Goal: Transaction & Acquisition: Register for event/course

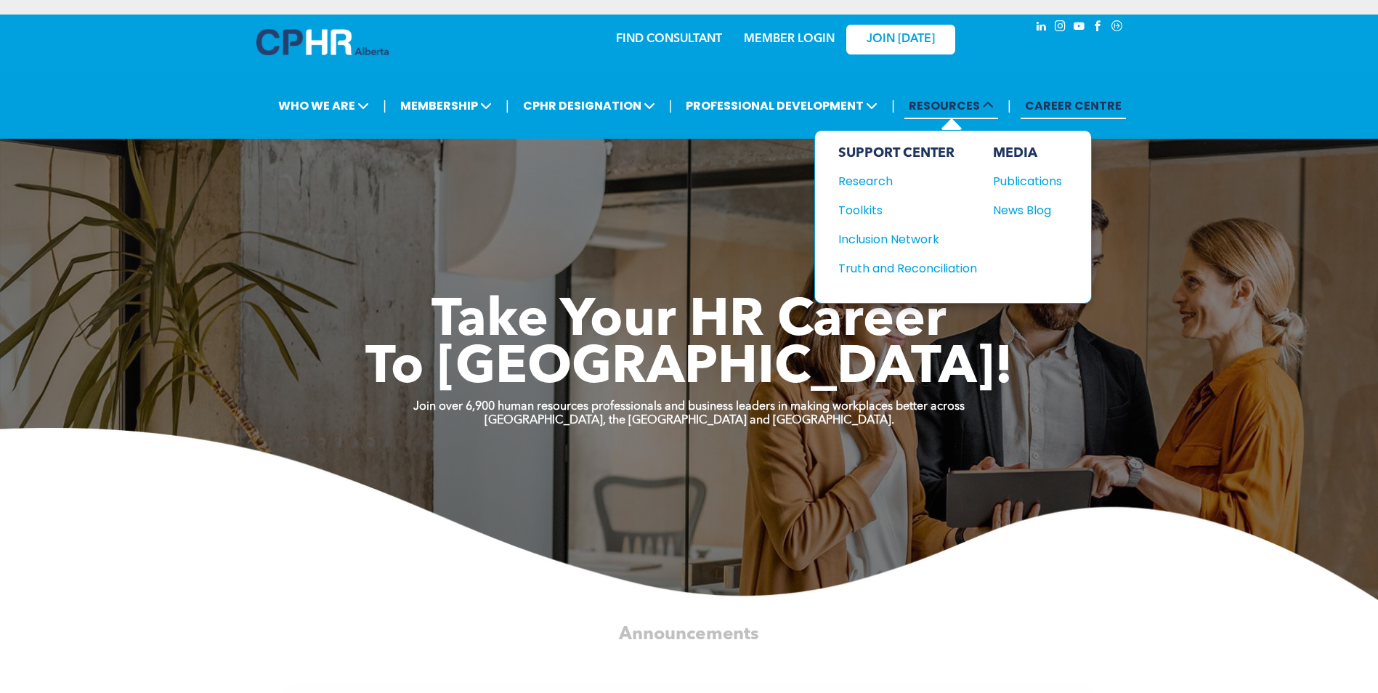
click at [954, 99] on span "RESOURCES" at bounding box center [951, 105] width 94 height 27
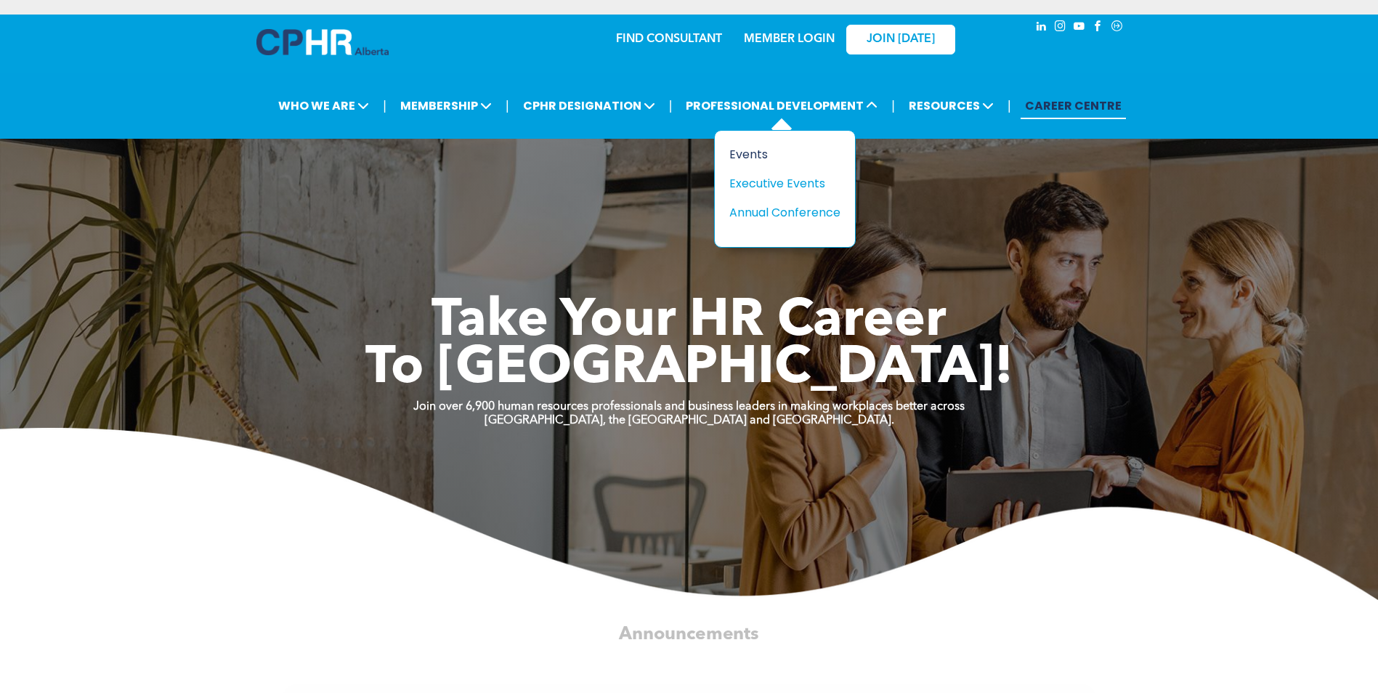
click at [749, 151] on div "Events" at bounding box center [779, 154] width 100 height 18
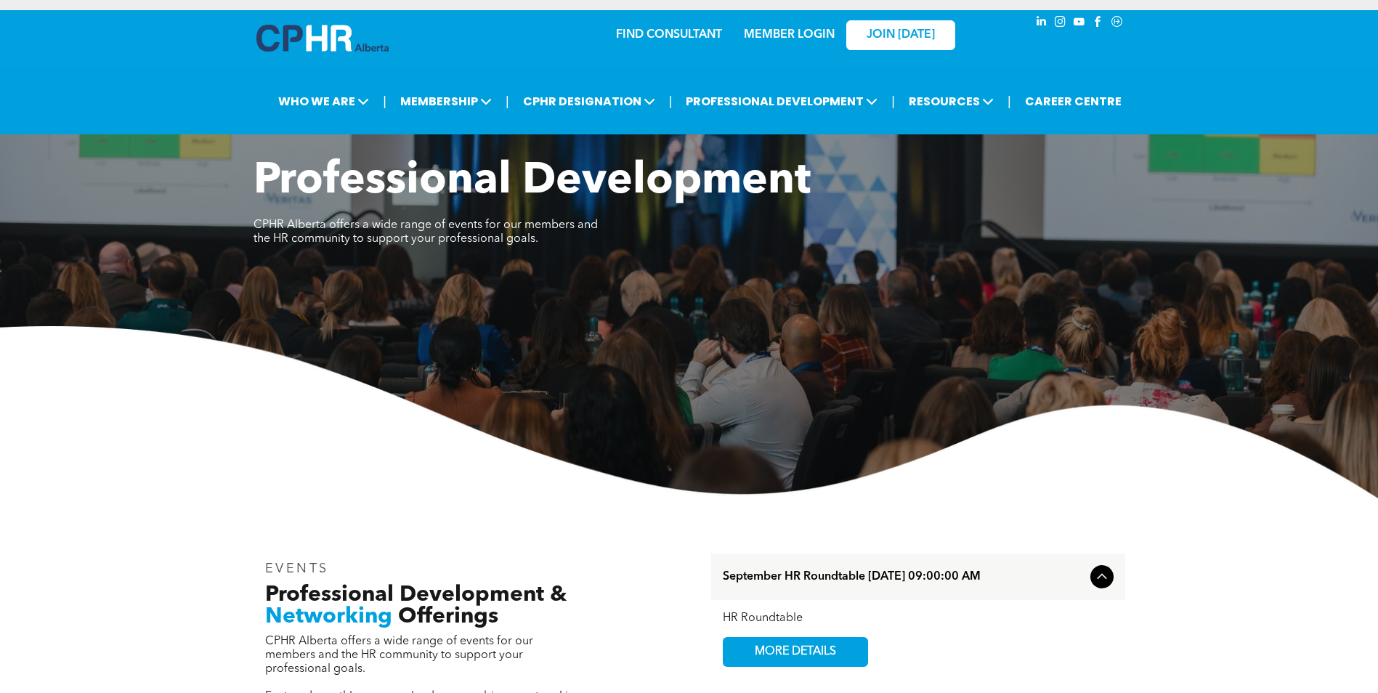
scroll to position [291, 0]
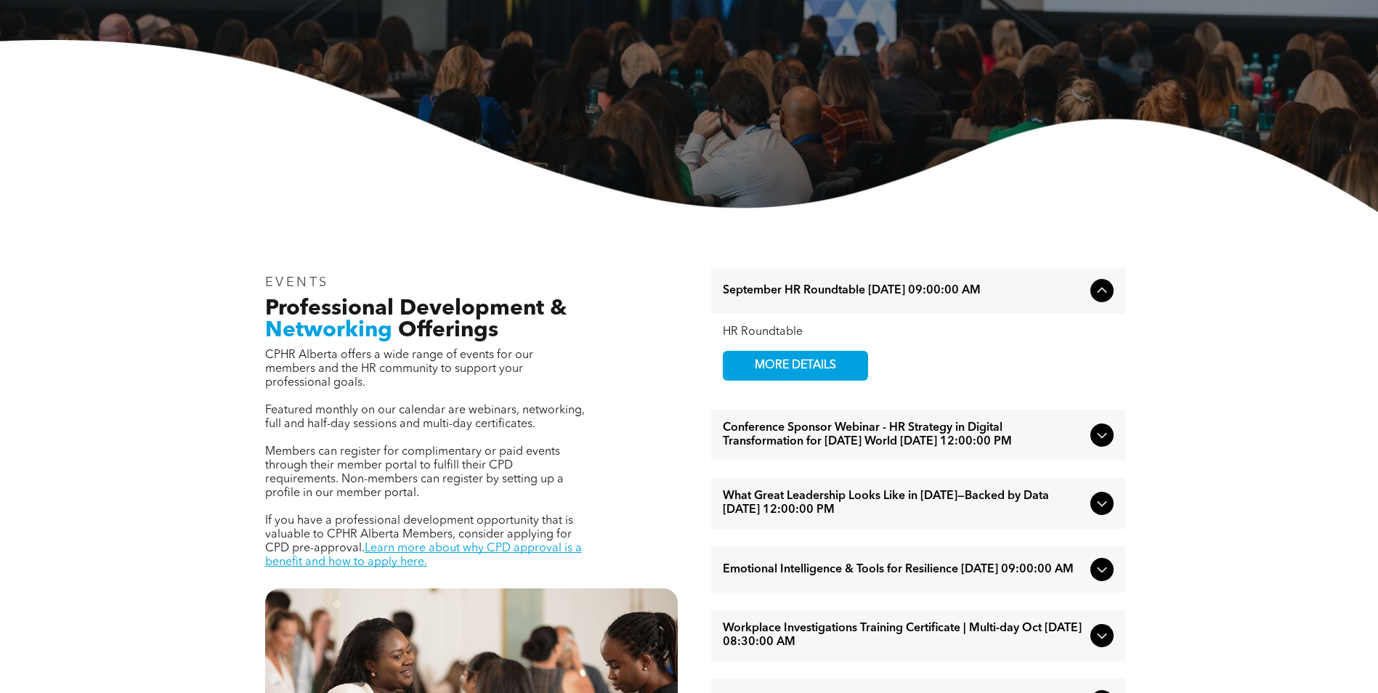
click at [1105, 444] on icon at bounding box center [1101, 434] width 17 height 17
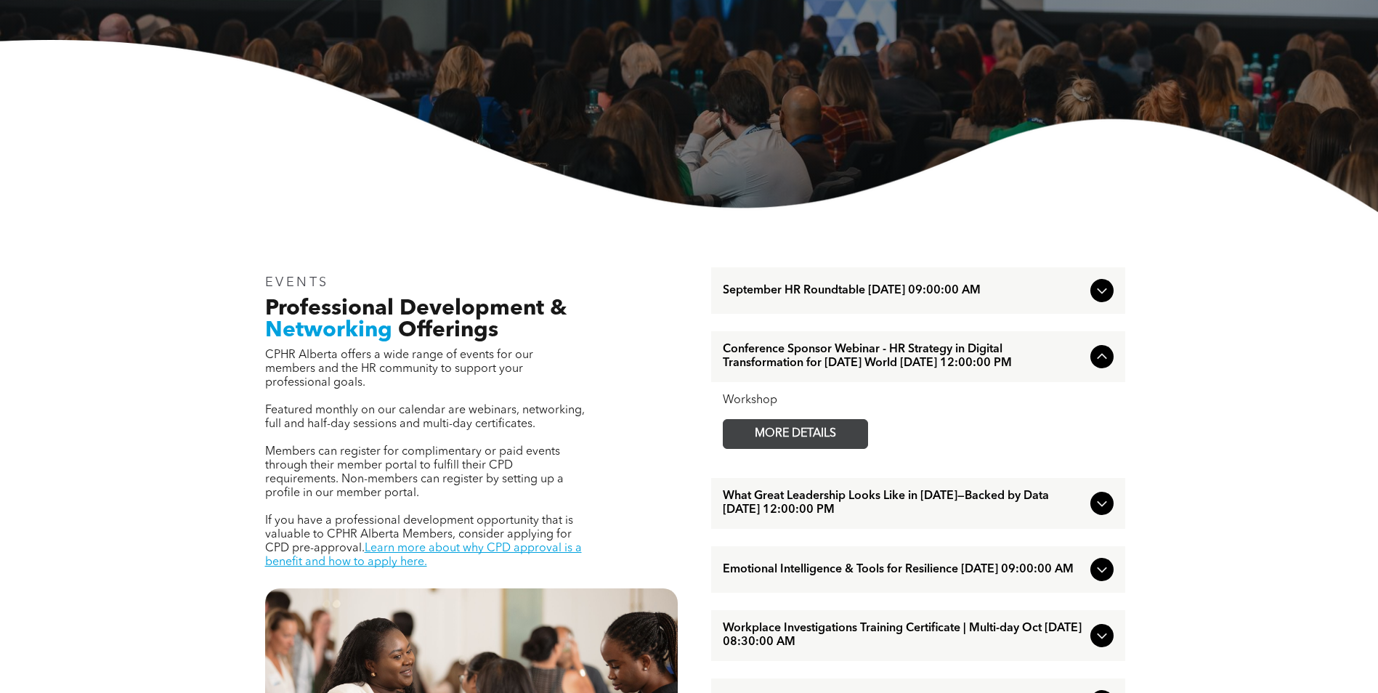
click at [832, 448] on span "MORE DETAILS" at bounding box center [795, 434] width 115 height 28
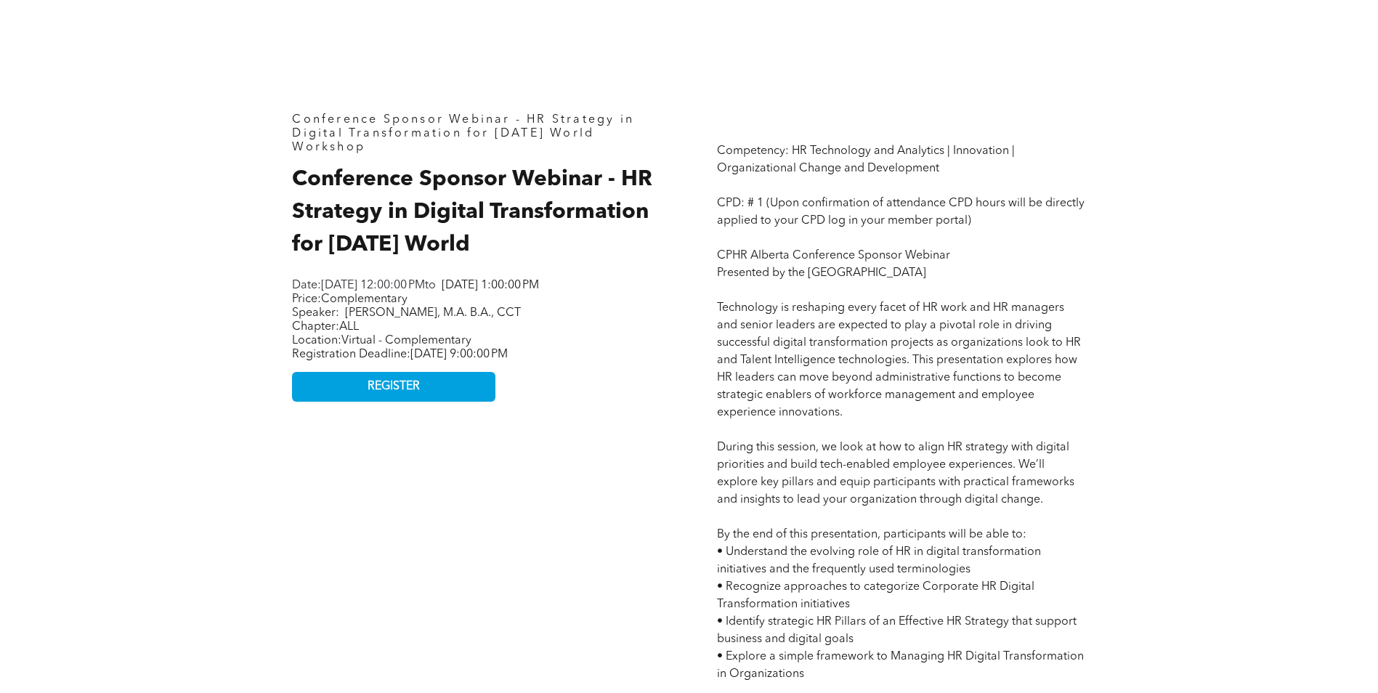
scroll to position [581, 0]
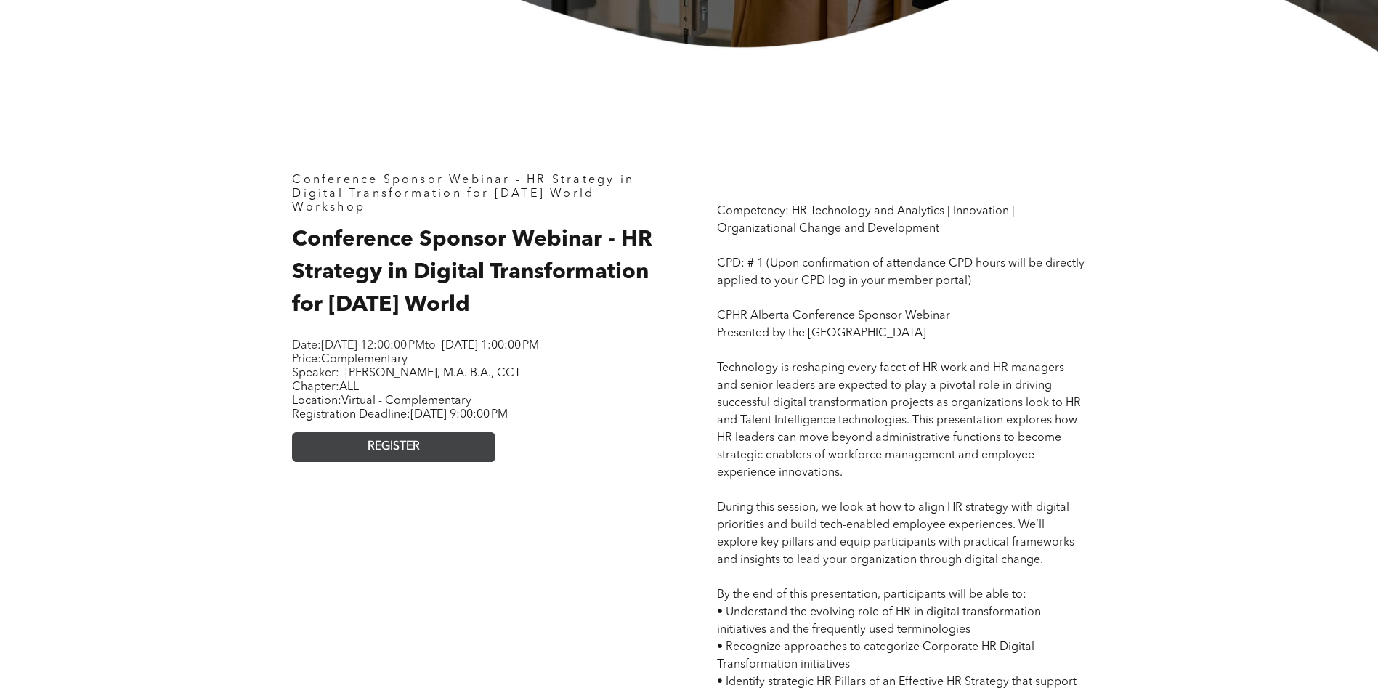
click at [398, 454] on span "REGISTER" at bounding box center [393, 447] width 52 height 14
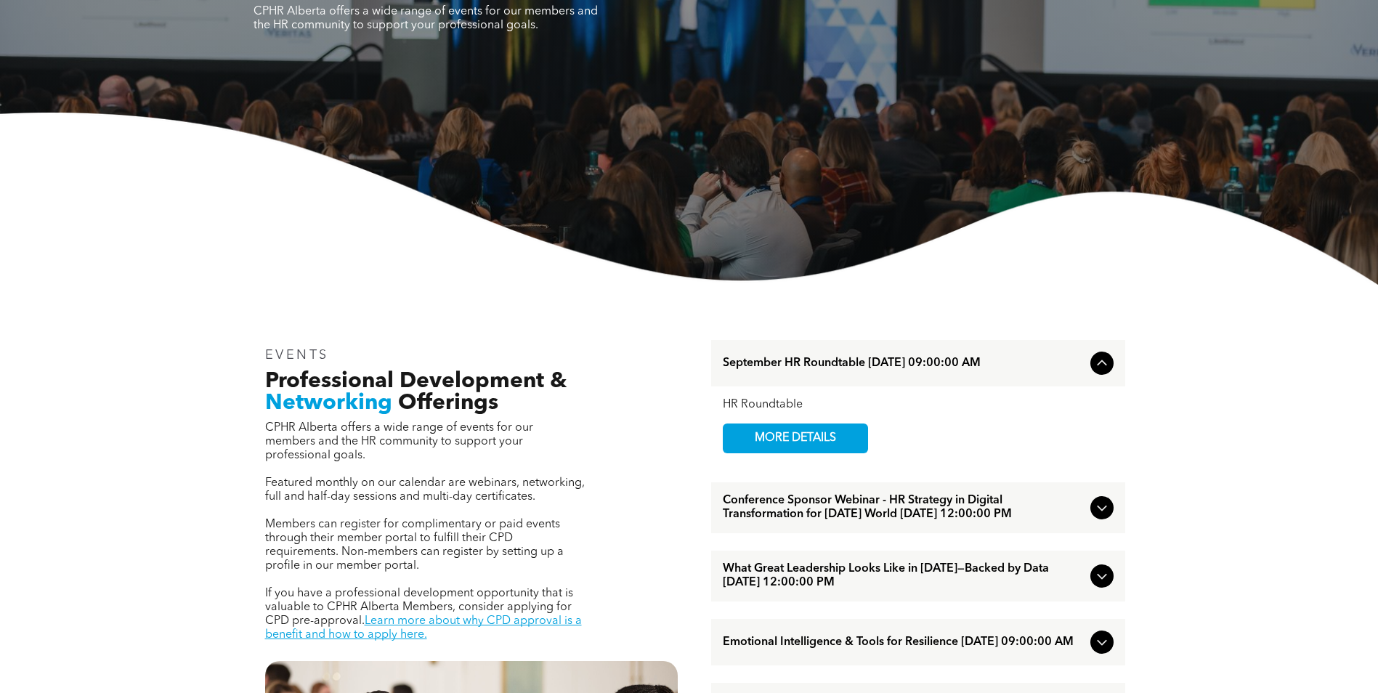
scroll to position [436, 0]
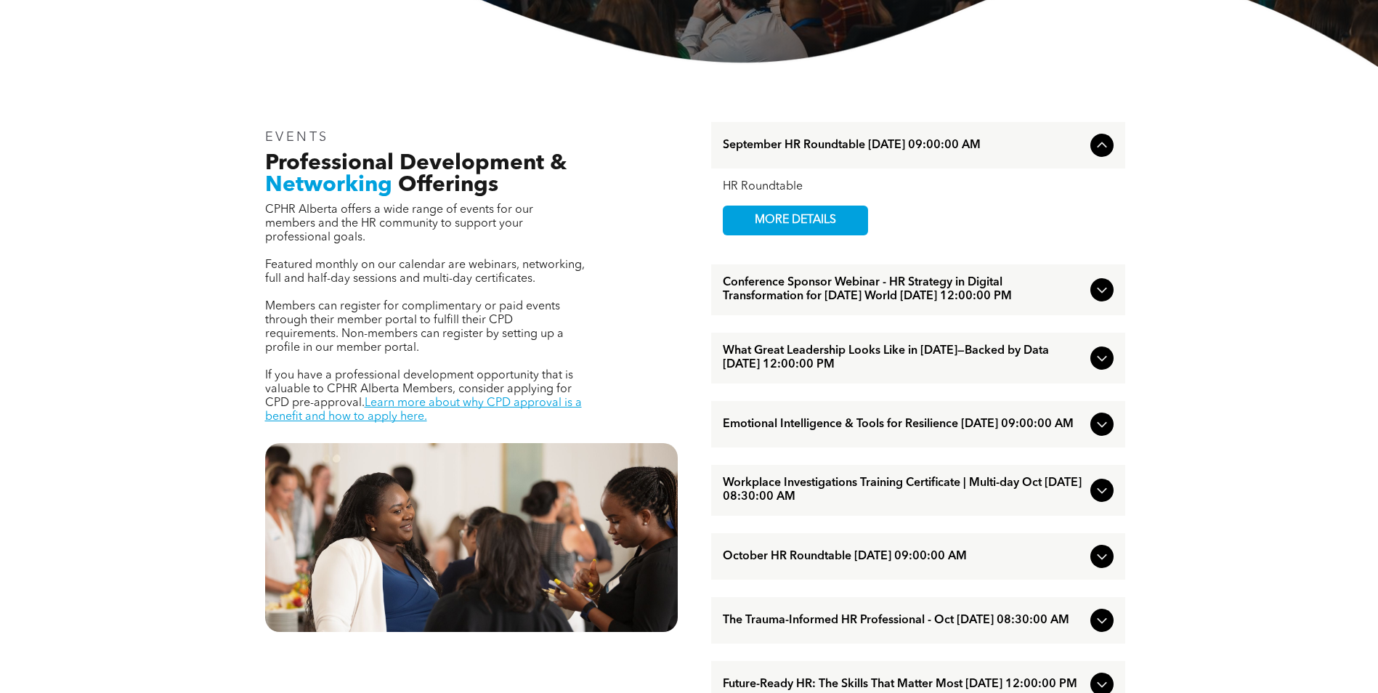
click at [1105, 294] on icon at bounding box center [1101, 289] width 17 height 17
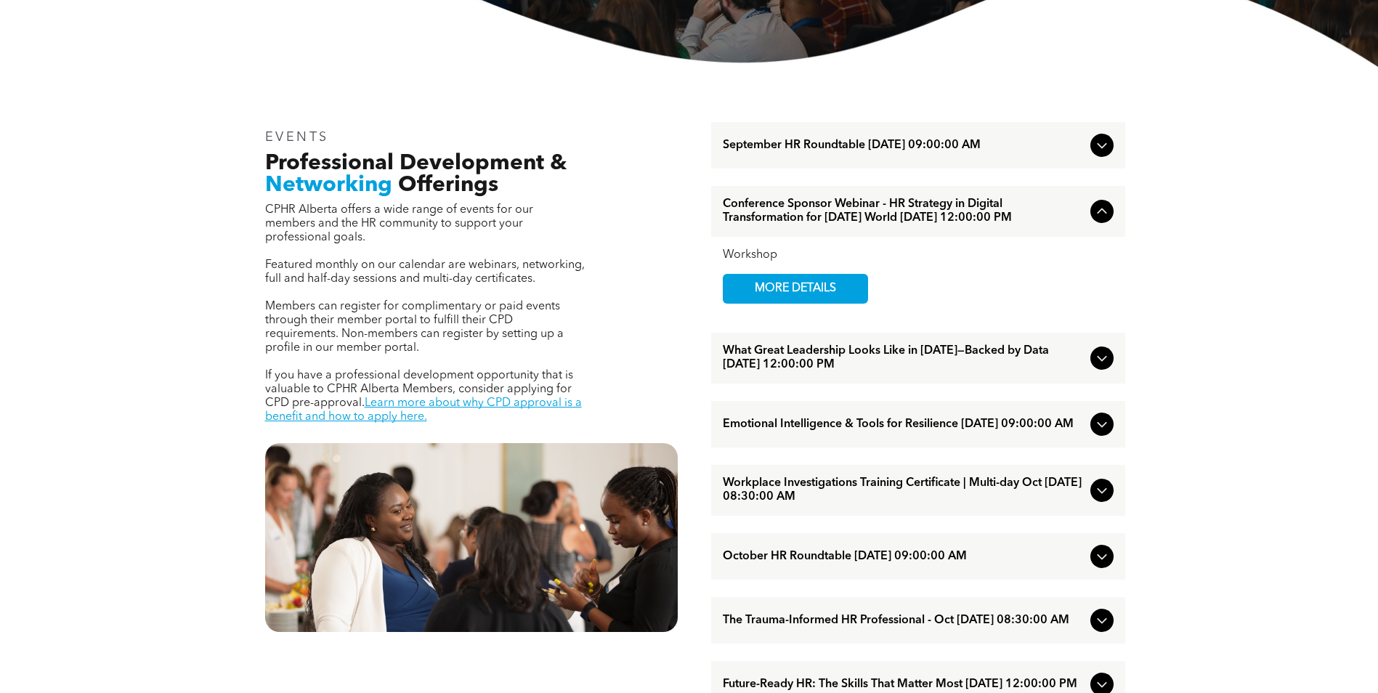
click at [1097, 433] on icon at bounding box center [1101, 423] width 17 height 17
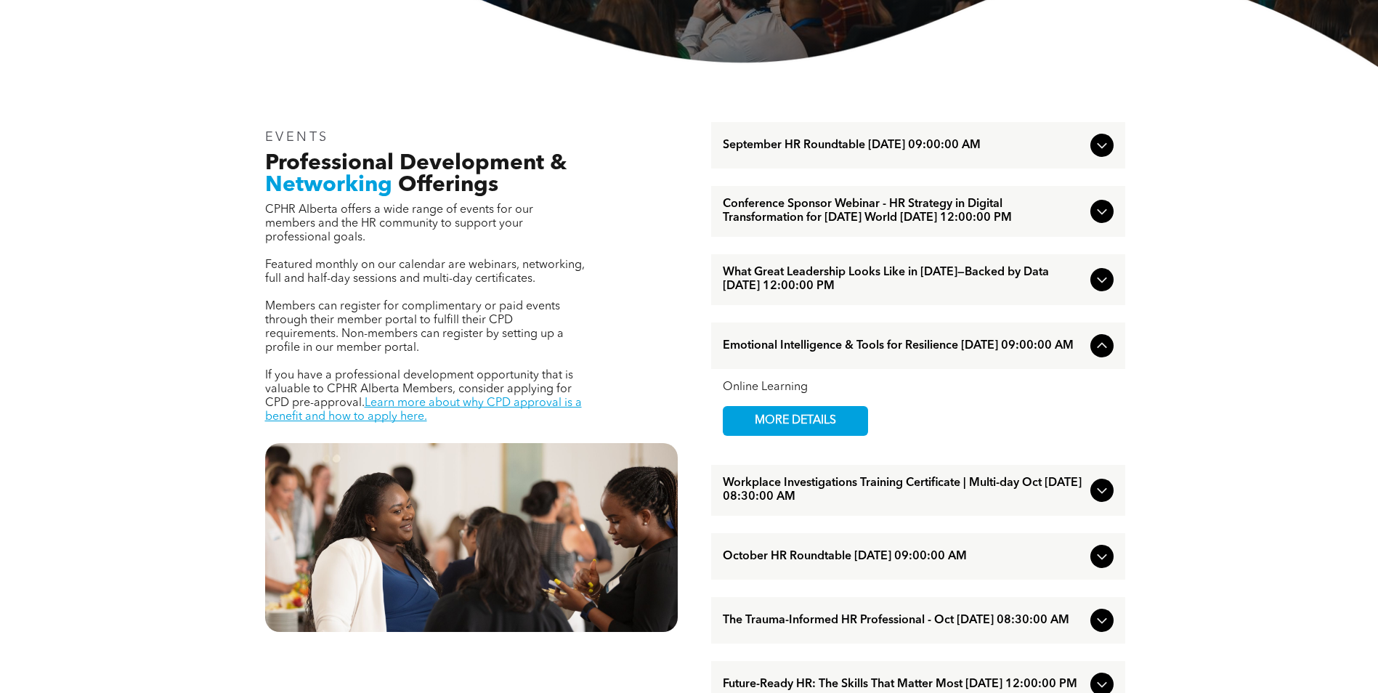
click at [1097, 219] on icon at bounding box center [1101, 211] width 17 height 17
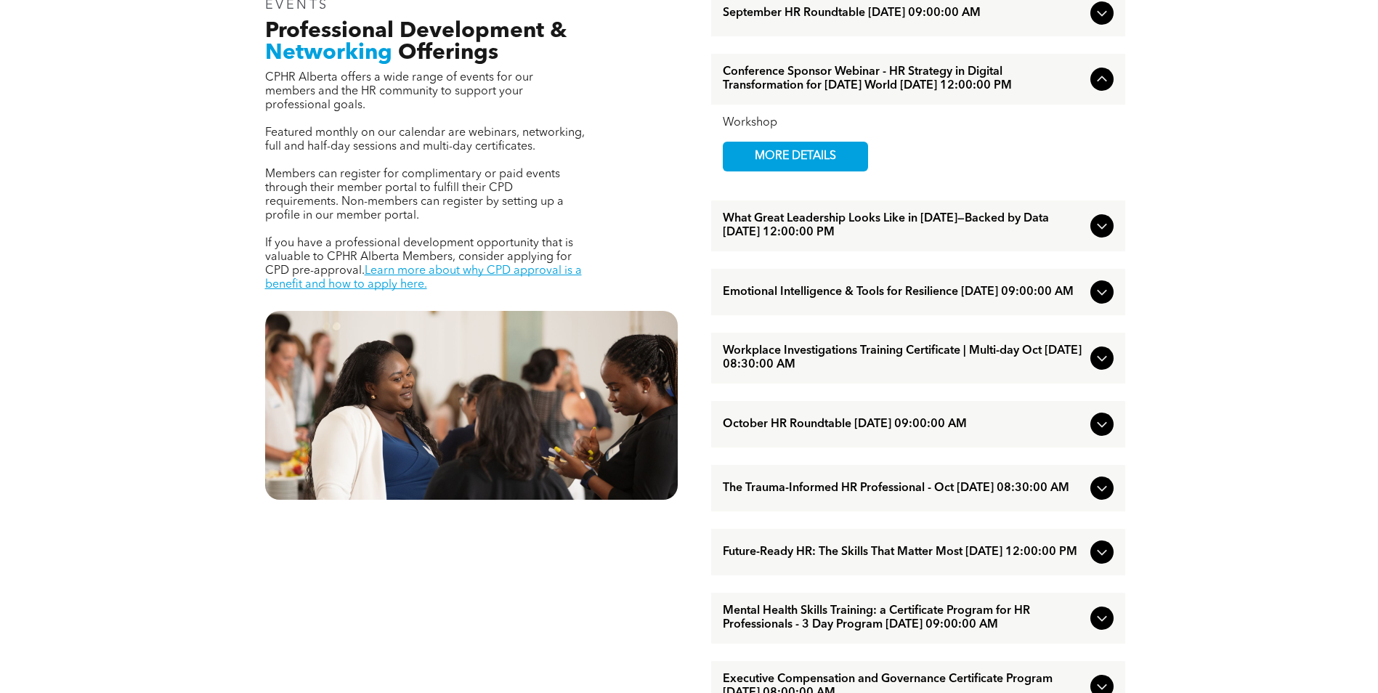
scroll to position [581, 0]
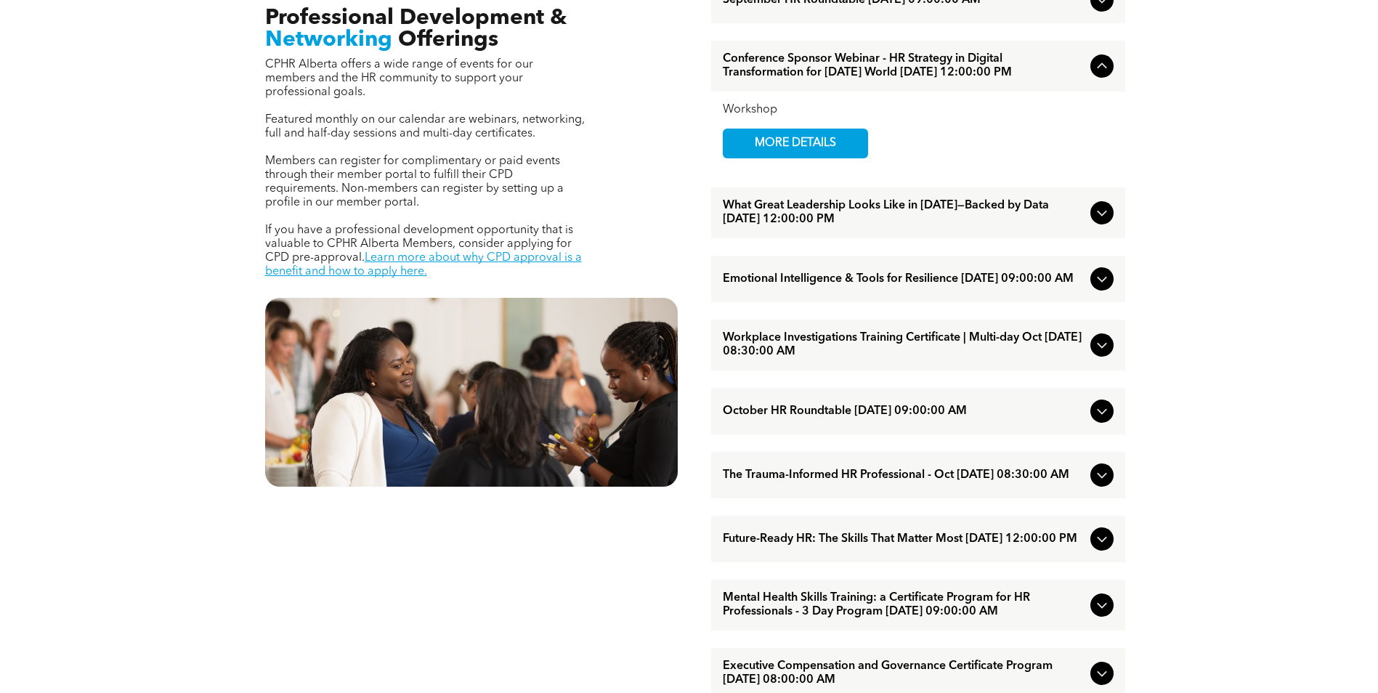
click at [1097, 543] on icon at bounding box center [1101, 540] width 9 height 6
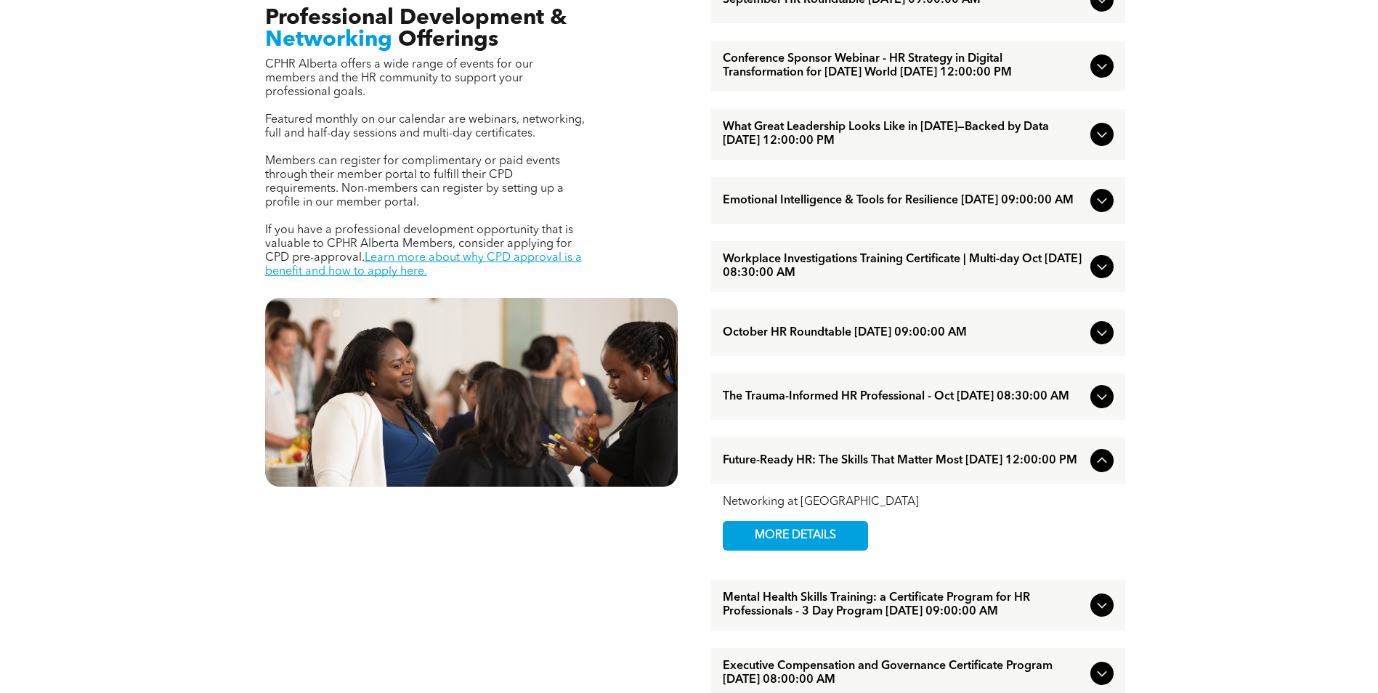
scroll to position [508, 0]
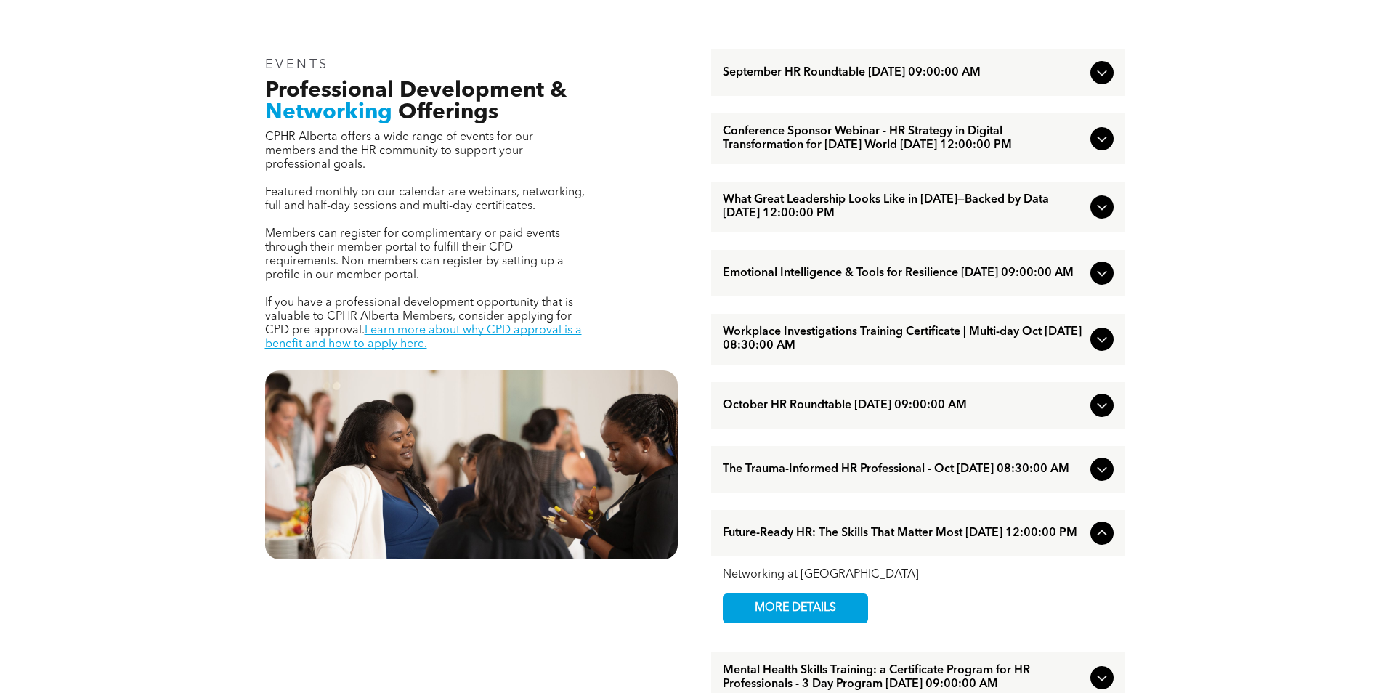
click at [1096, 282] on icon at bounding box center [1101, 272] width 17 height 17
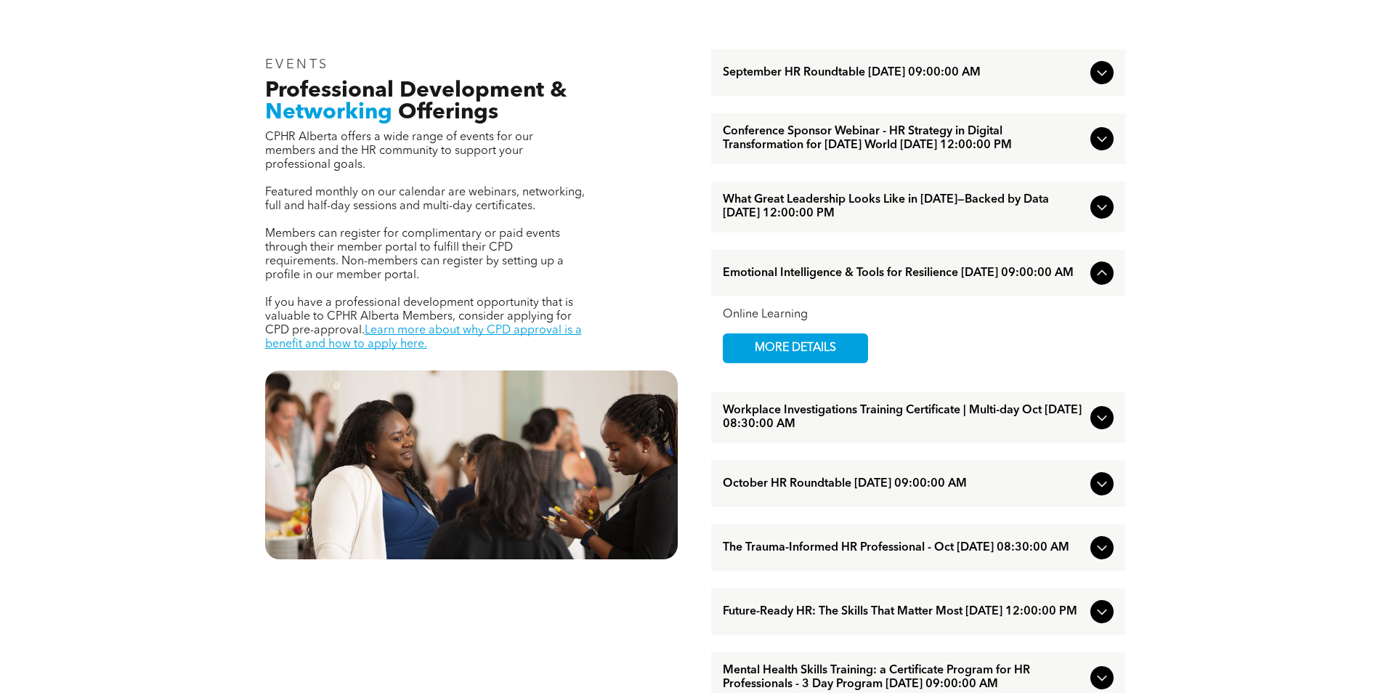
click at [1101, 421] on icon at bounding box center [1101, 418] width 9 height 6
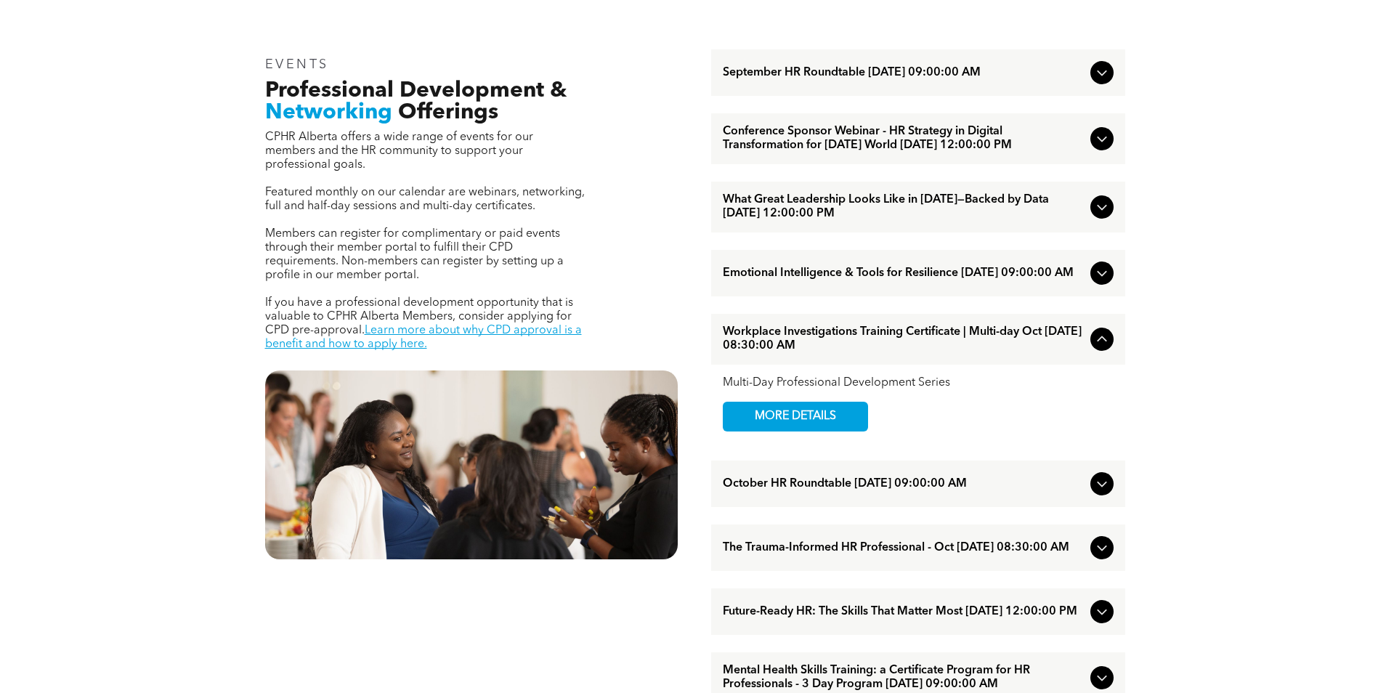
click at [1103, 487] on icon at bounding box center [1101, 485] width 9 height 6
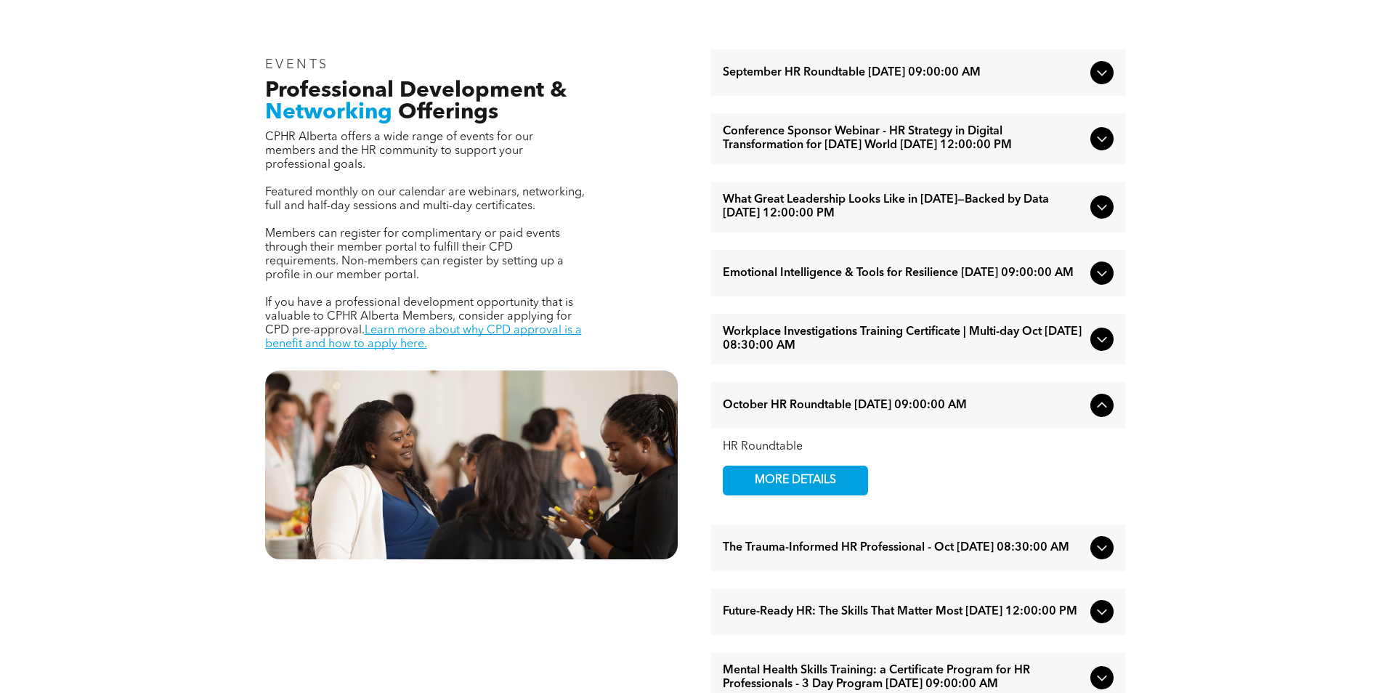
click at [1097, 282] on icon at bounding box center [1101, 272] width 17 height 17
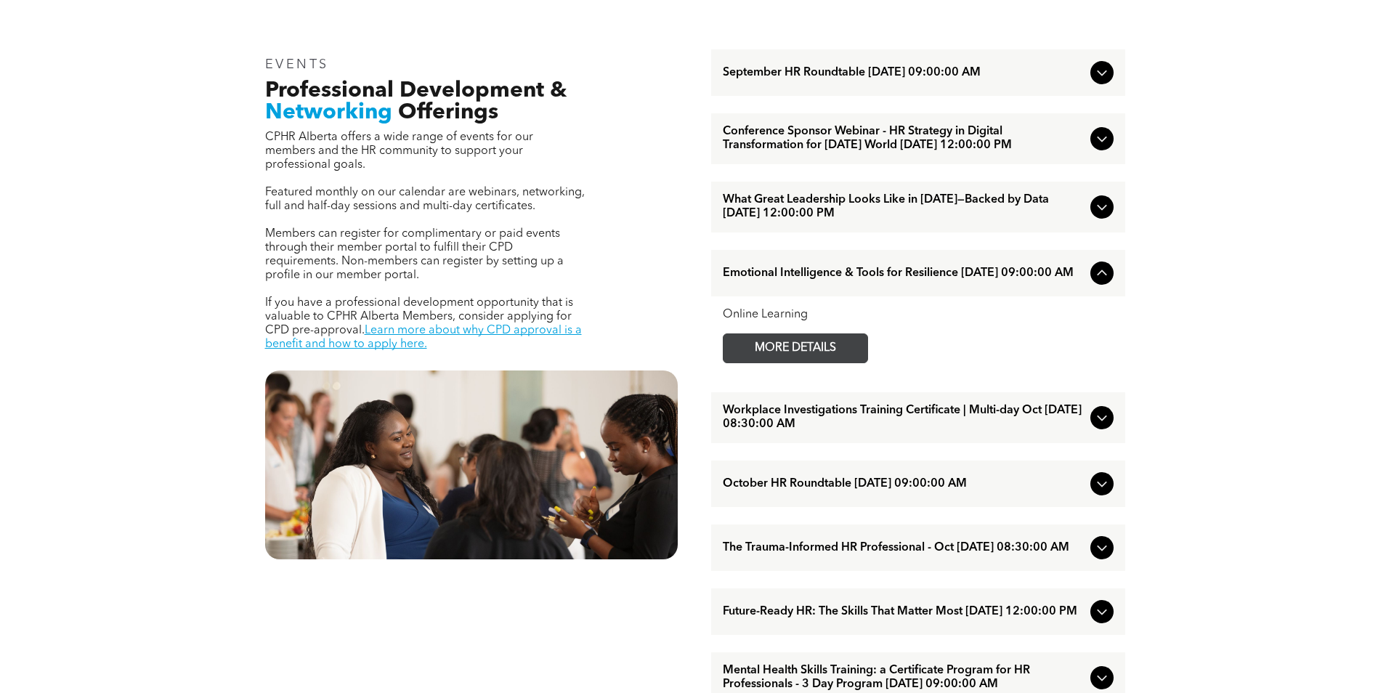
click at [779, 362] on span "MORE DETAILS" at bounding box center [795, 348] width 115 height 28
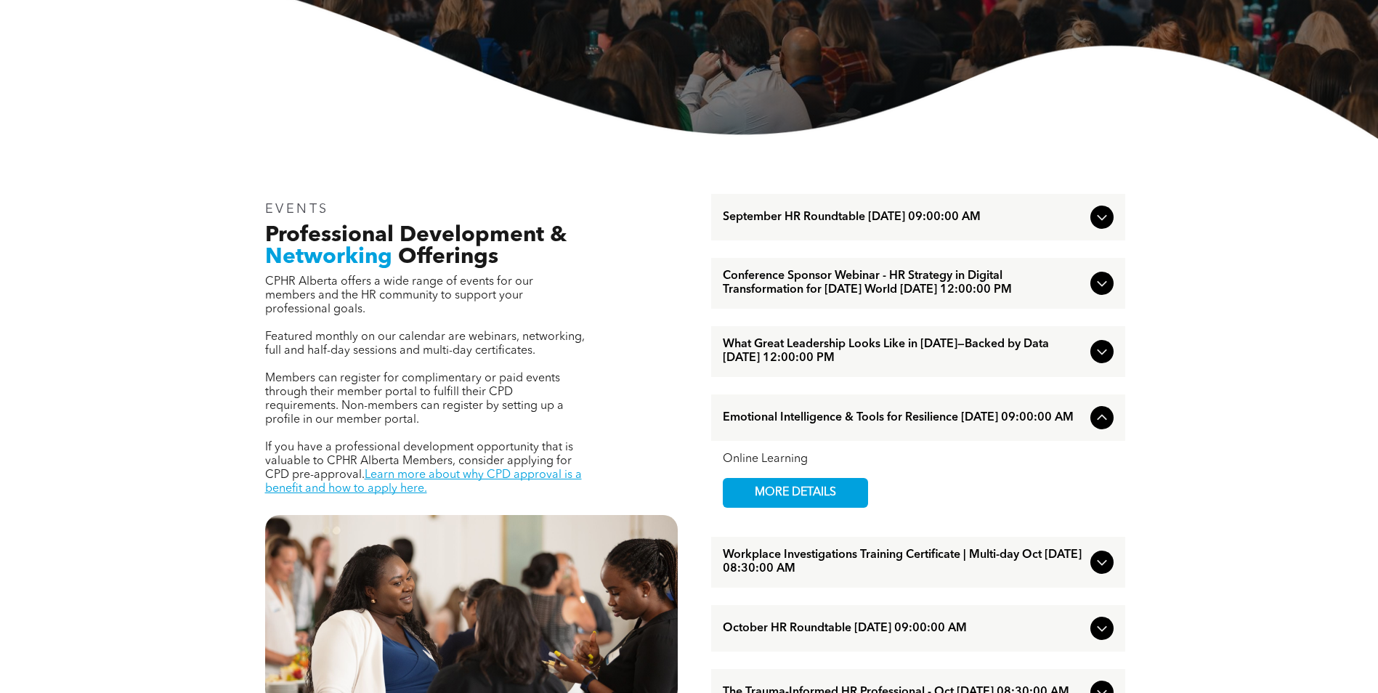
scroll to position [363, 0]
click at [1102, 291] on icon at bounding box center [1101, 283] width 17 height 17
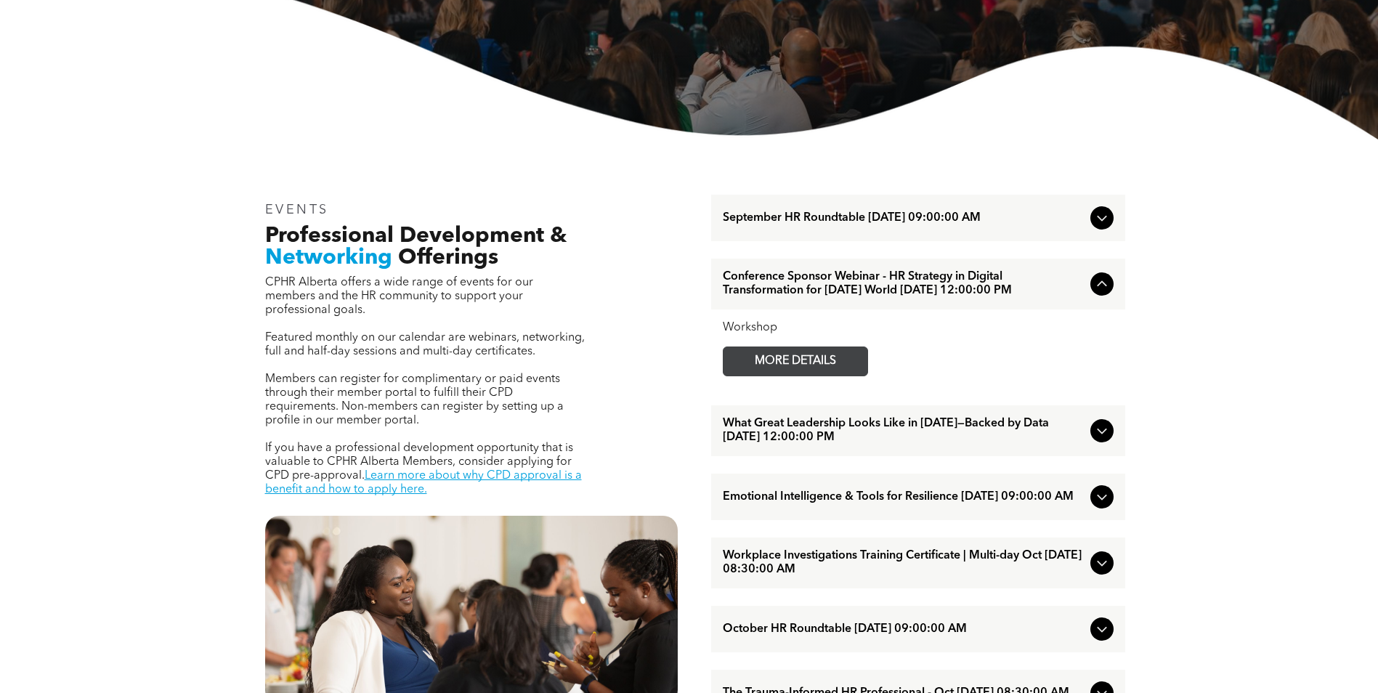
click at [826, 368] on span "MORE DETAILS" at bounding box center [795, 361] width 115 height 28
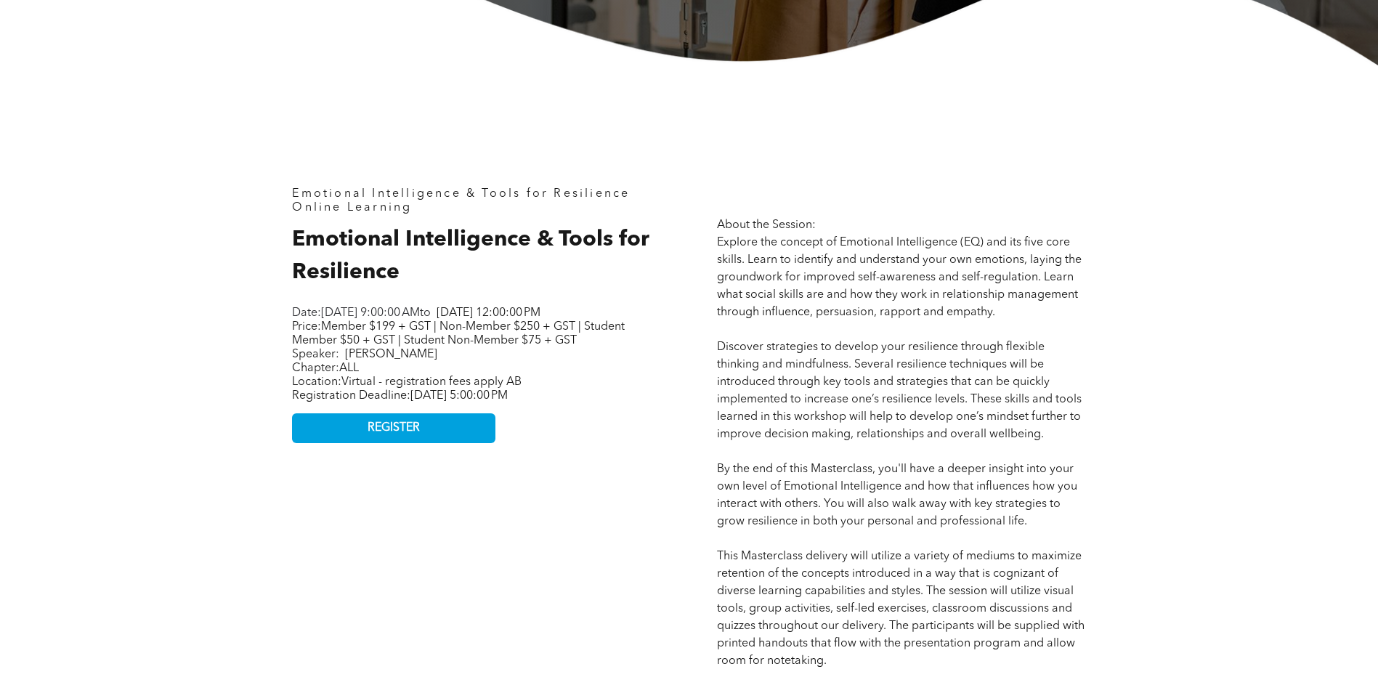
scroll to position [581, 0]
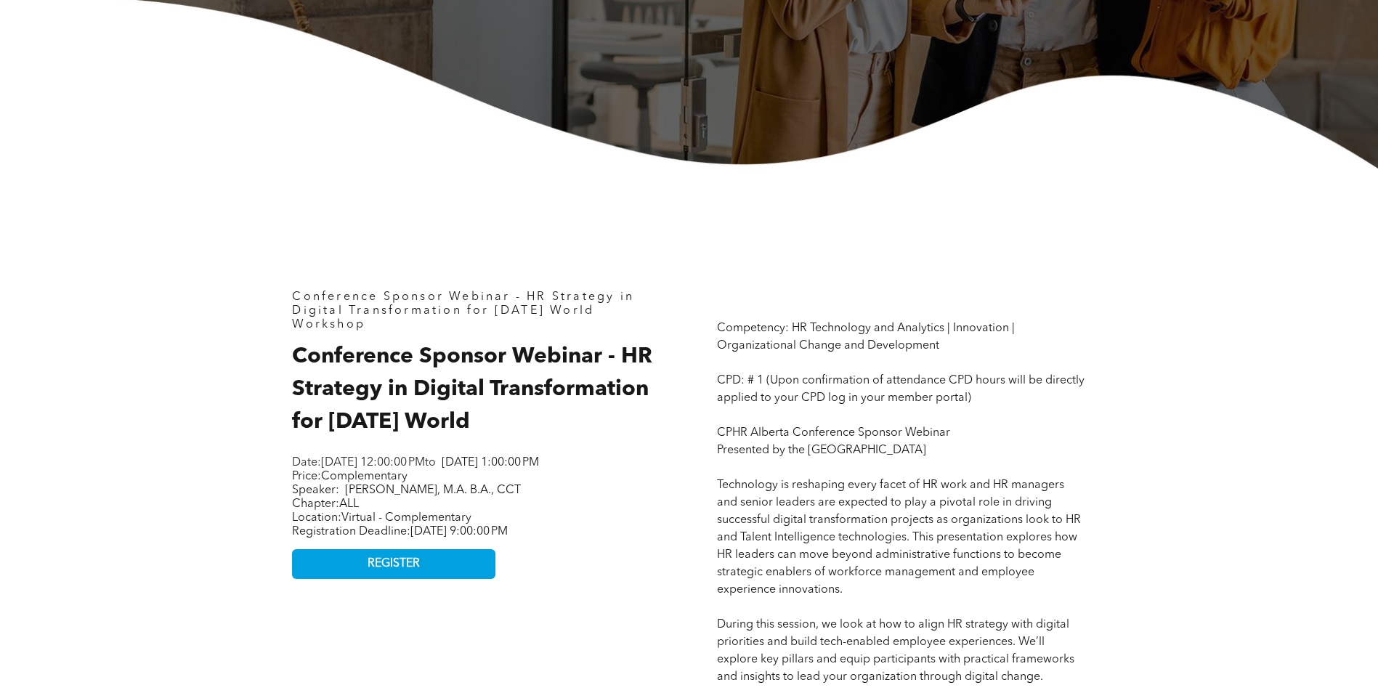
scroll to position [508, 0]
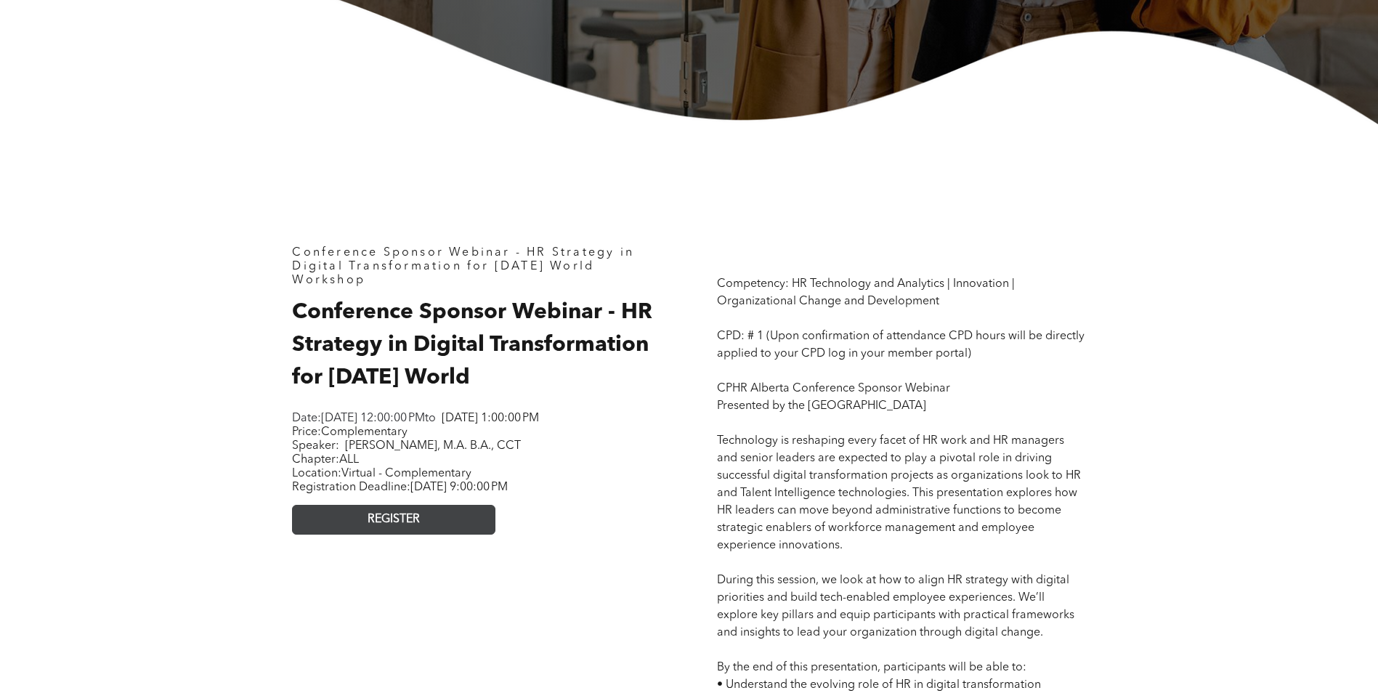
click at [395, 527] on span "REGISTER" at bounding box center [393, 520] width 52 height 14
